Goal: Task Accomplishment & Management: Manage account settings

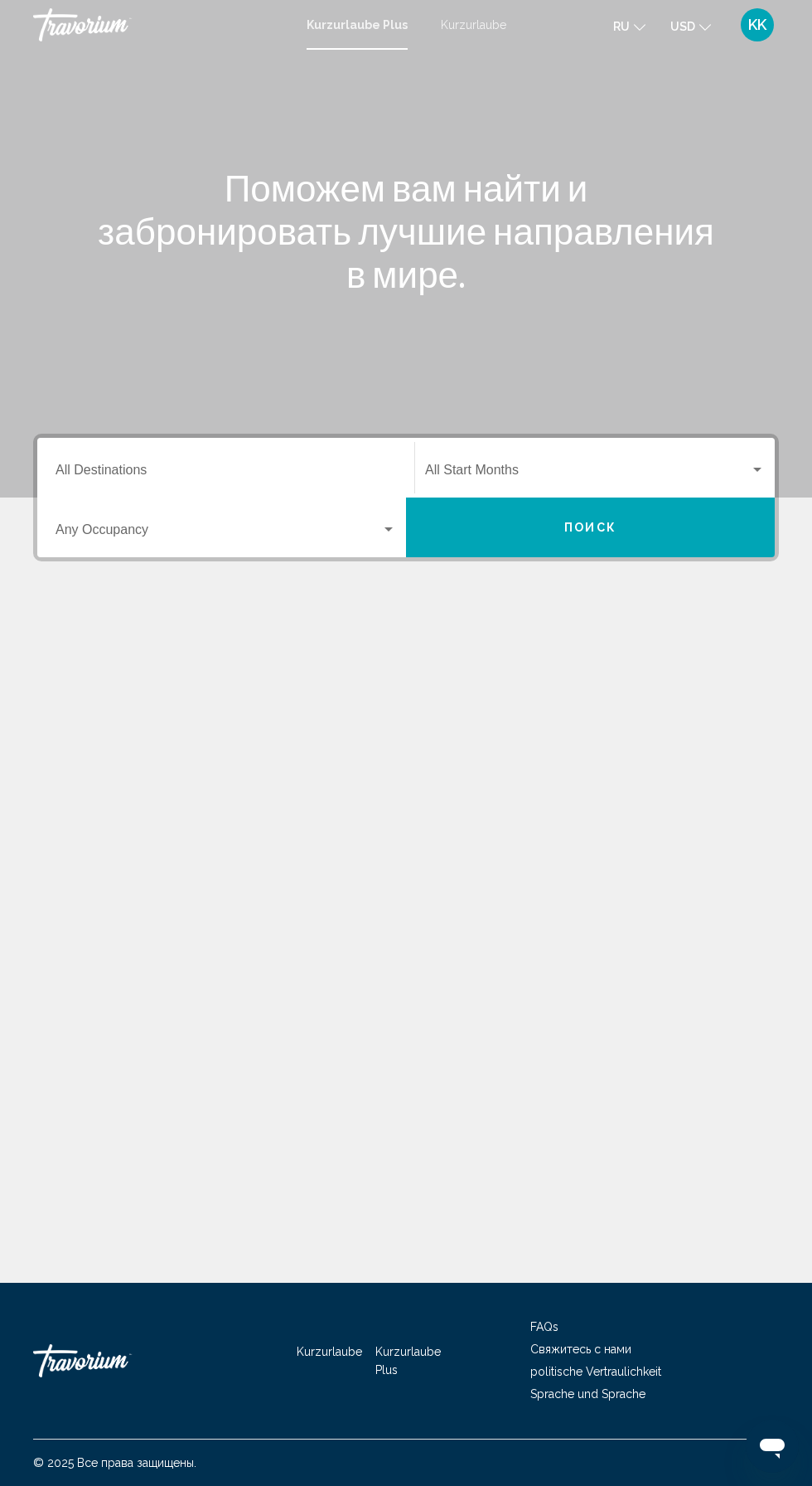
click at [462, 49] on mat-toolbar "Kurzurlaube Plus Kurzurlaube ru English Español Français Italiano Português рус…" at bounding box center [406, 25] width 812 height 50
click at [470, 36] on div "Kurzurlaube Plus Kurzurlaube ru English Español Français Italiano Português рус…" at bounding box center [406, 25] width 812 height 35
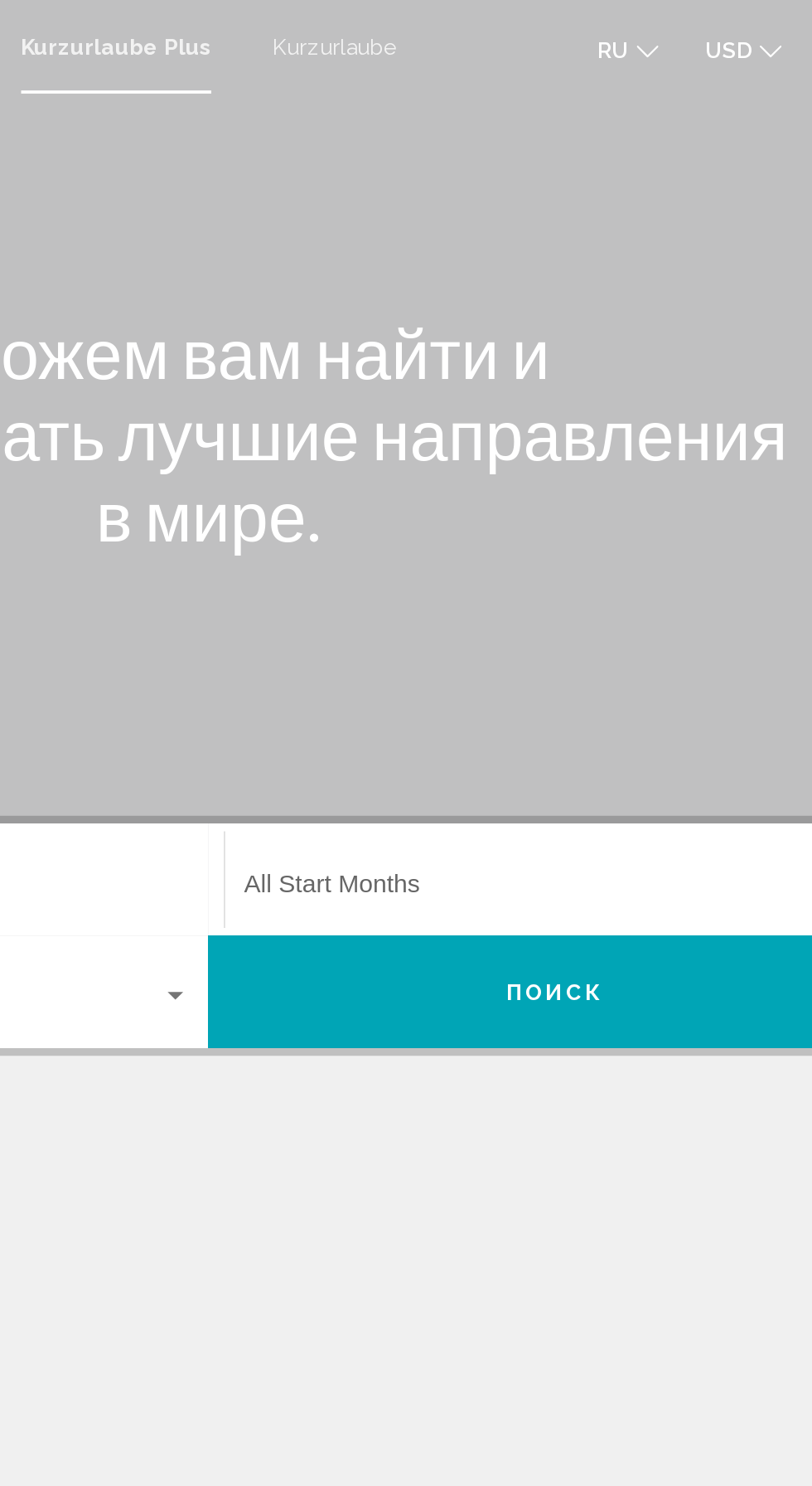
click at [485, 24] on font "Kurzurlaube" at bounding box center [474, 25] width 66 height 14
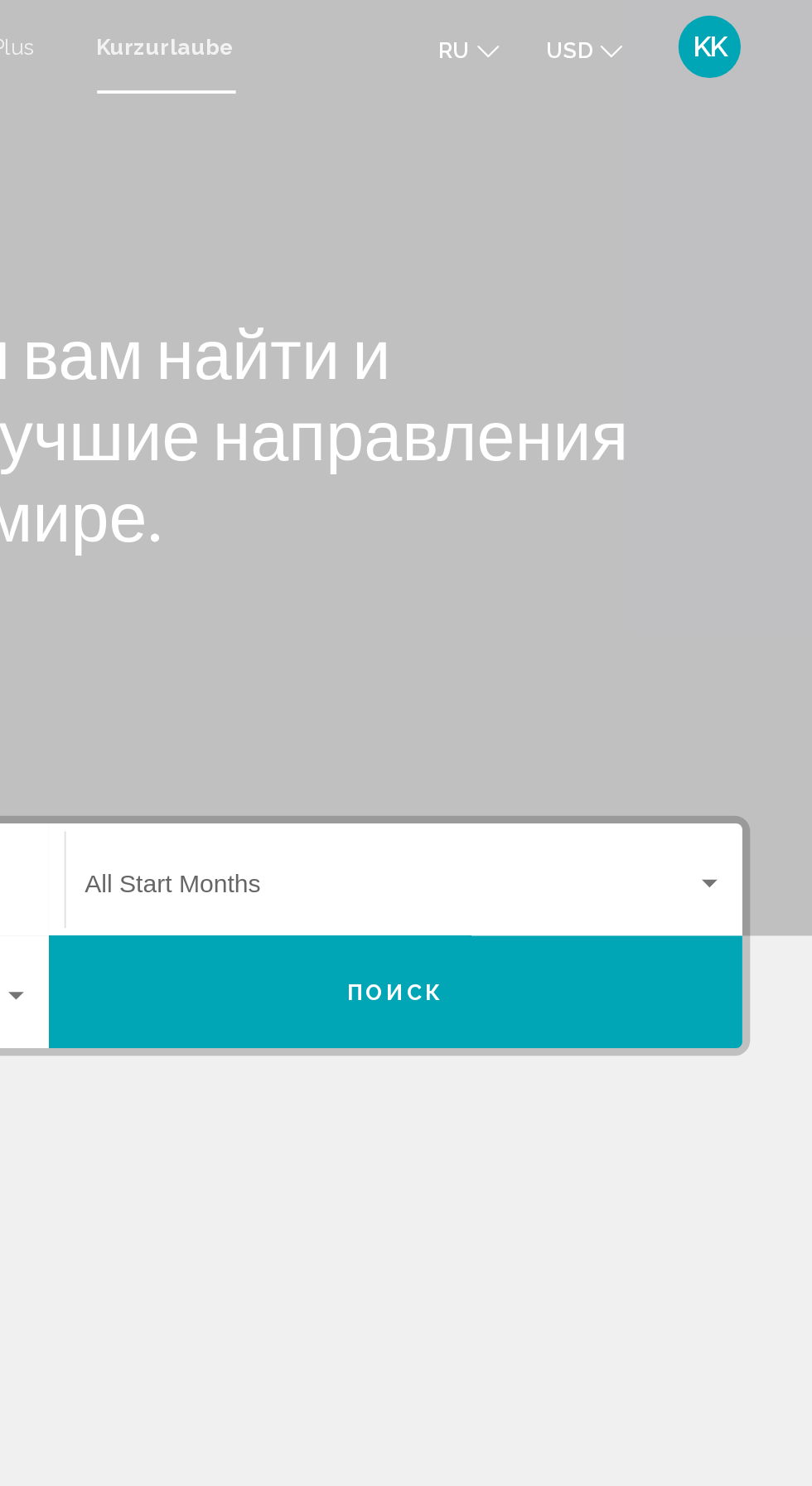
click at [764, 27] on font "KK" at bounding box center [757, 24] width 18 height 17
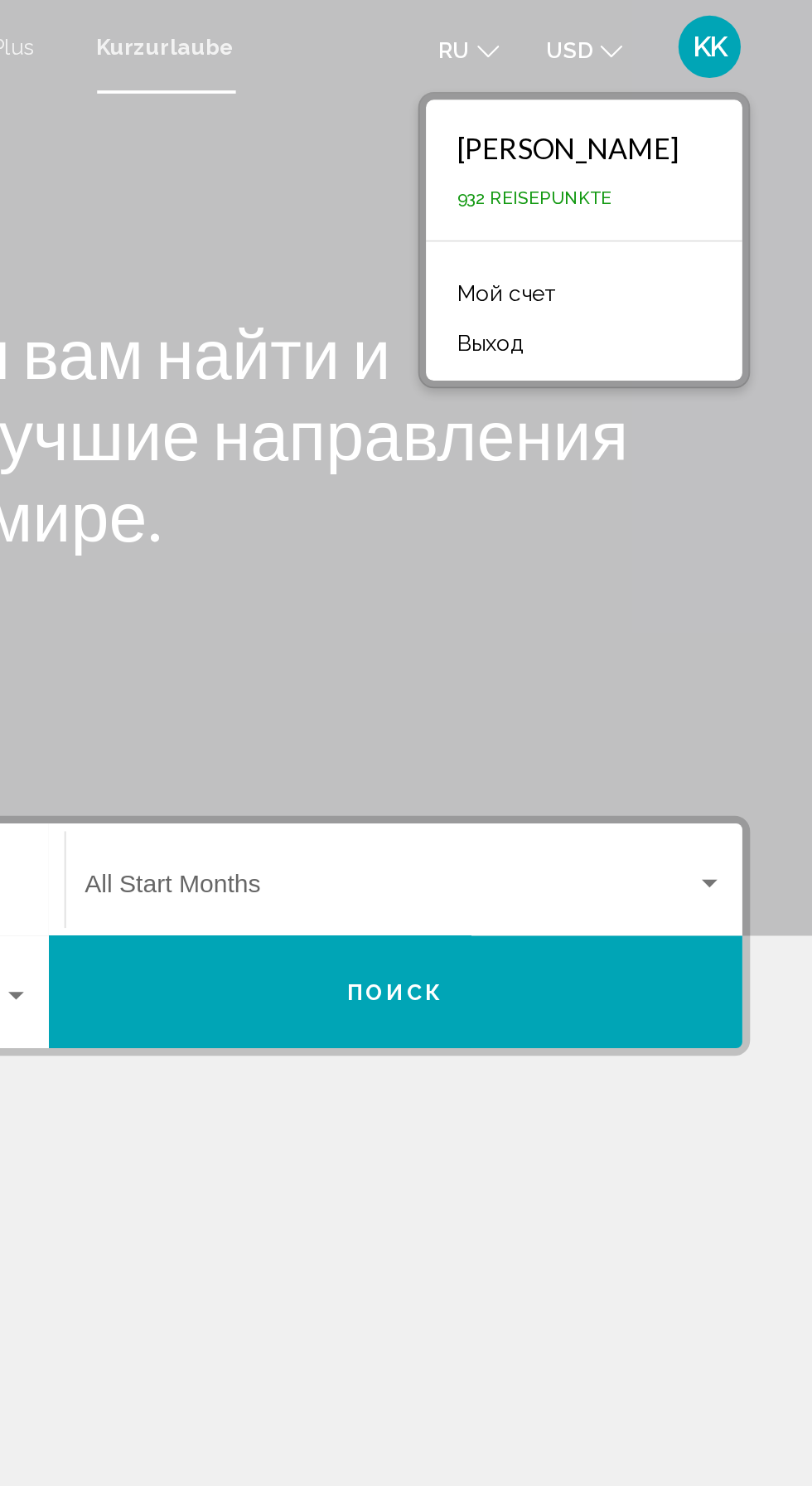
click at [656, 156] on font "Мой счет" at bounding box center [649, 156] width 52 height 14
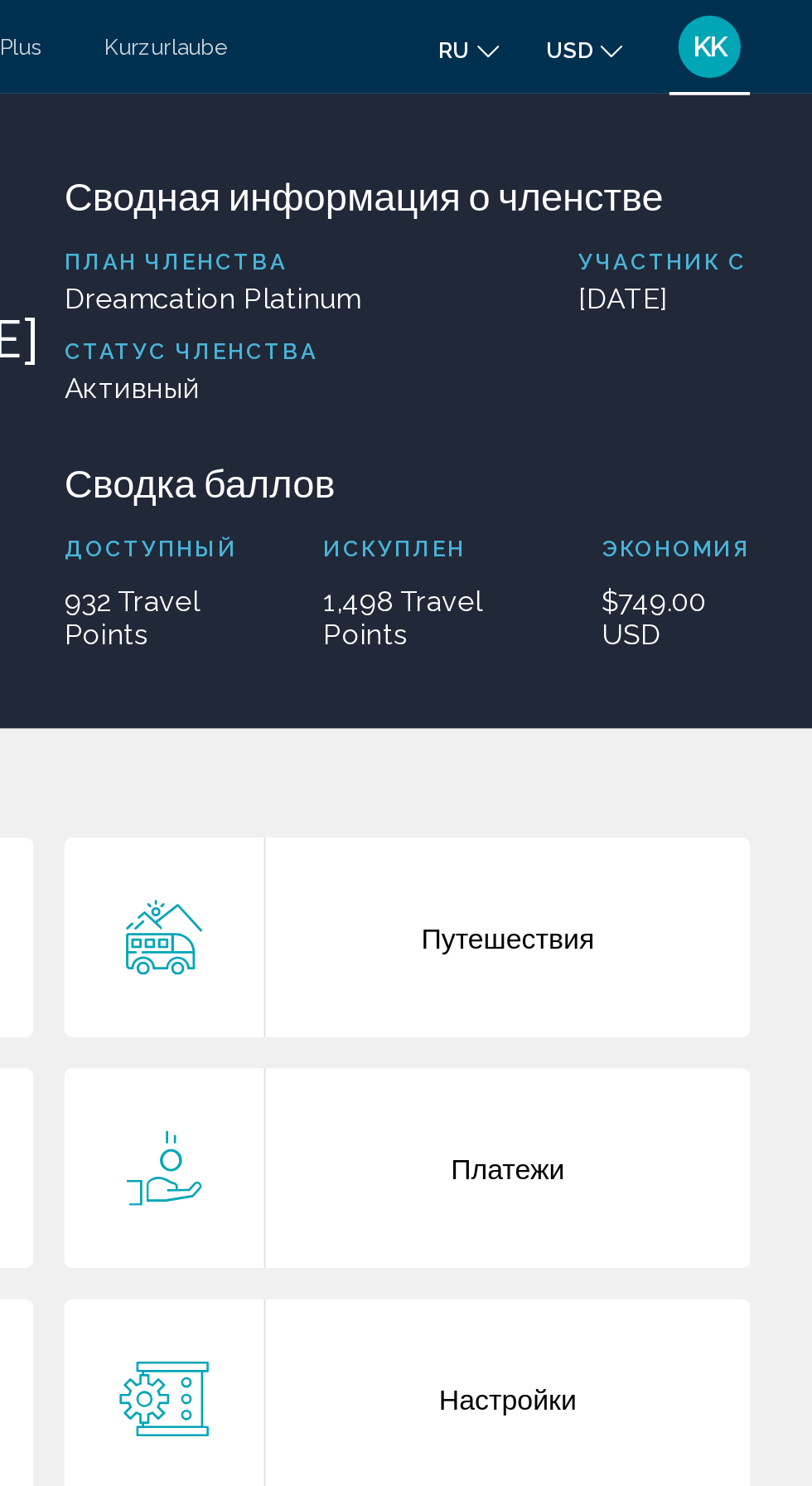
click at [646, 515] on div "Путешествия" at bounding box center [649, 498] width 257 height 106
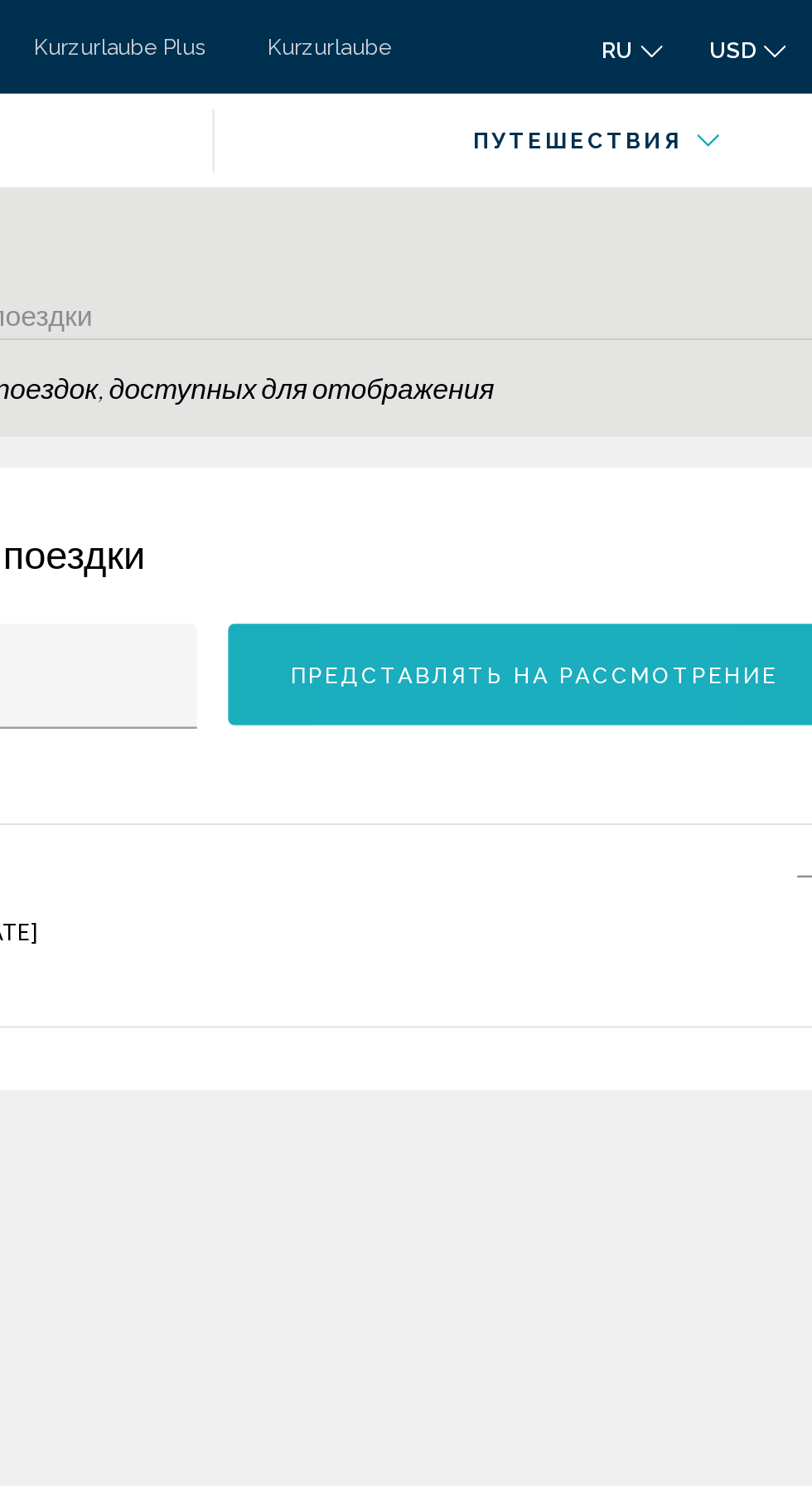
click at [544, 365] on span "Представлять на рассмотрение" at bounding box center [577, 359] width 259 height 14
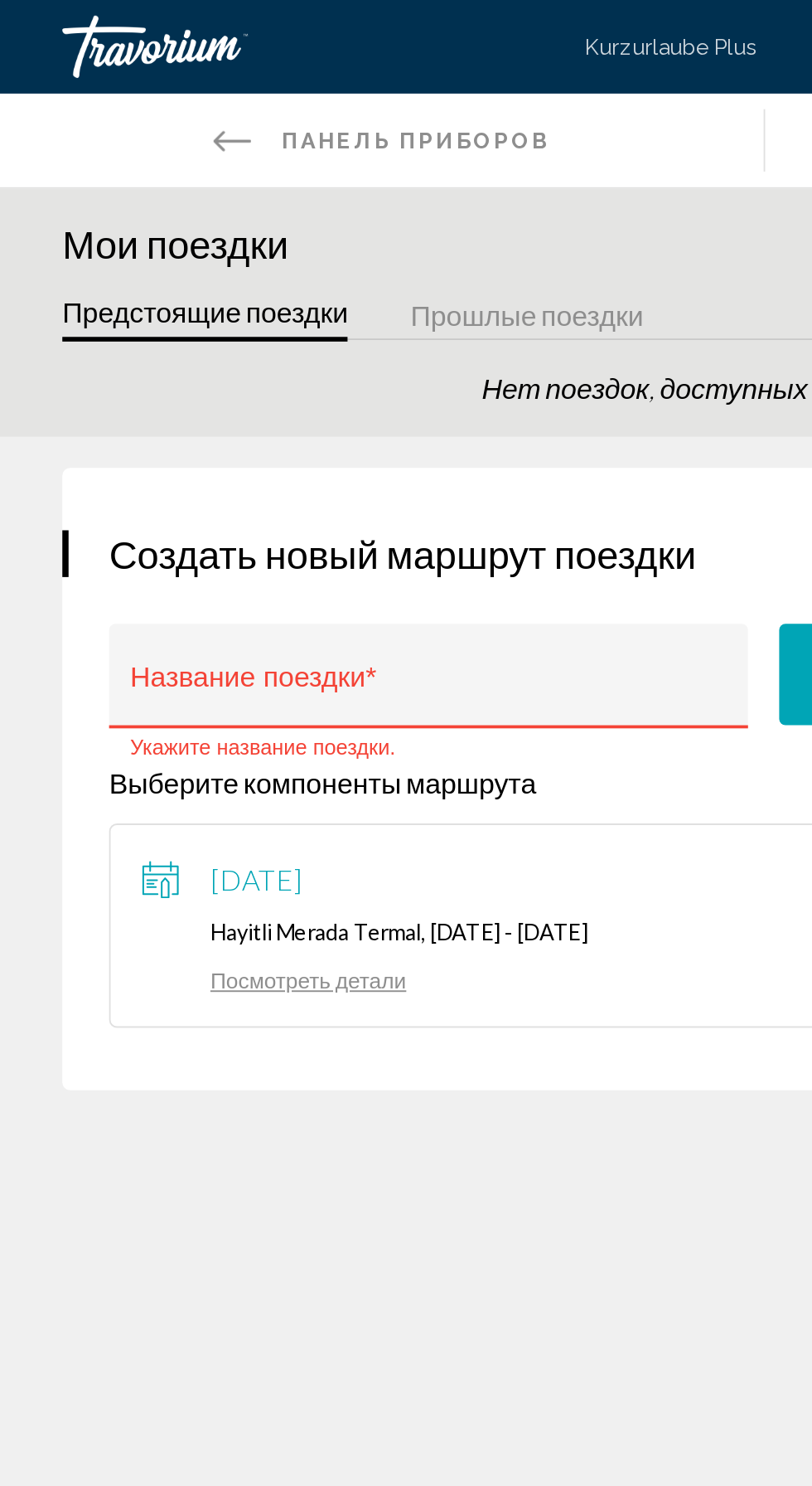
click at [142, 174] on button "Предстоящие поездки" at bounding box center [108, 169] width 151 height 26
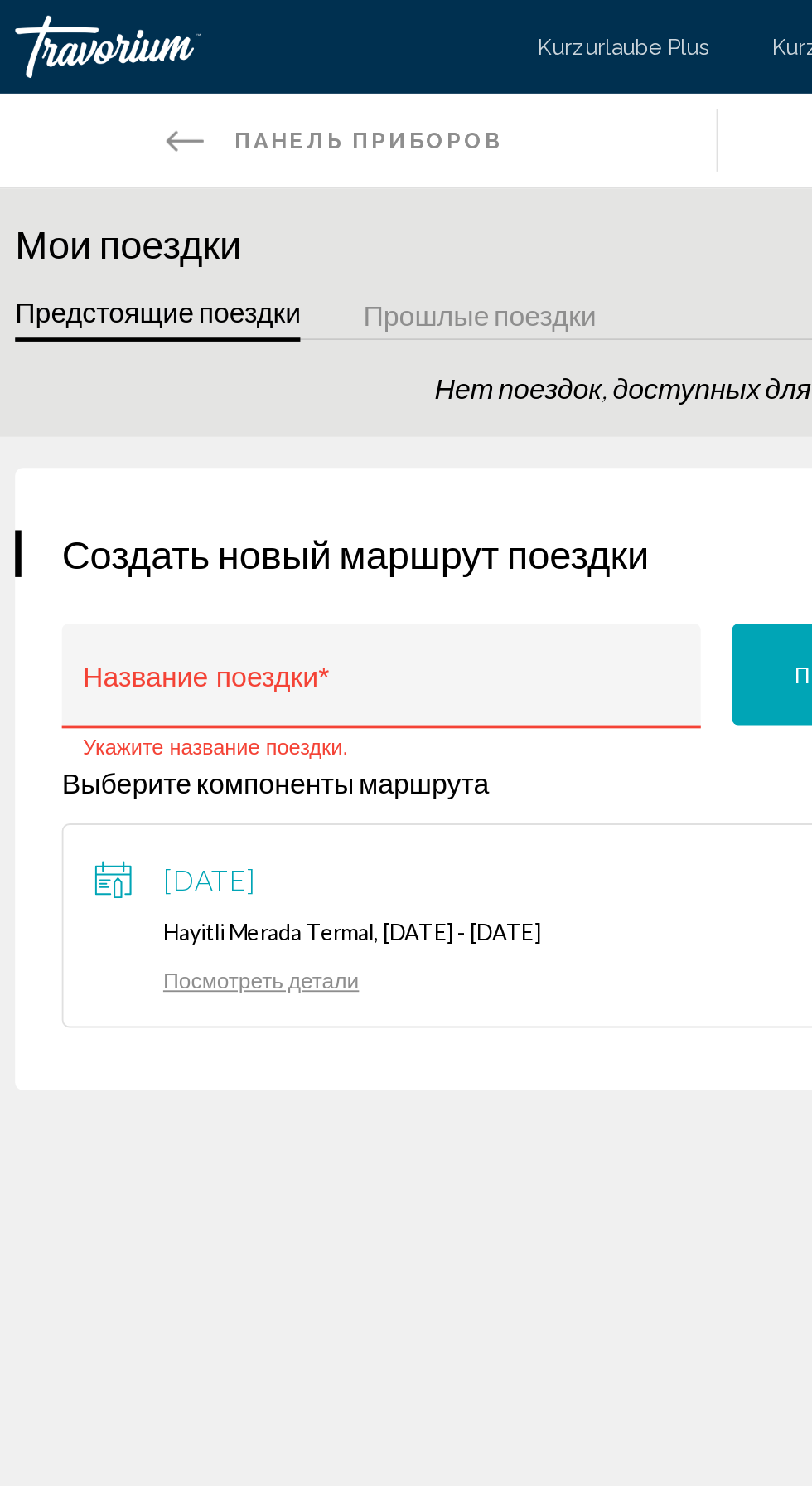
click at [161, 479] on div "[DATE]" at bounding box center [118, 468] width 85 height 25
click at [188, 544] on div "[DATE] Hayitli Merada Termal, [DATE] - [DATE] Посмотреть детали" at bounding box center [406, 492] width 696 height 109
click at [183, 522] on link "Посмотреть детали" at bounding box center [146, 521] width 141 height 14
